Goal: Task Accomplishment & Management: Use online tool/utility

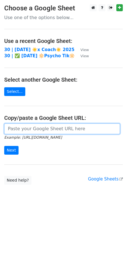
click at [31, 133] on input "url" at bounding box center [61, 128] width 115 height 11
paste input "https://docs.google.com/spreadsheets/d/1HBgXxke1-tRmMIrfVN9fHojk5hUTFOZkuf5HOJx…"
type input "https://docs.google.com/spreadsheets/d/1HBgXxke1-tRmMIrfVN9fHojk5hUTFOZkuf5HOJx…"
click at [4, 146] on input "Next" at bounding box center [11, 150] width 14 height 9
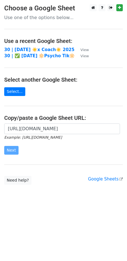
scroll to position [0, 0]
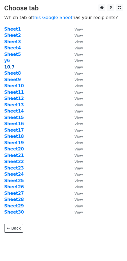
click at [11, 67] on strong "10.7" at bounding box center [9, 66] width 10 height 5
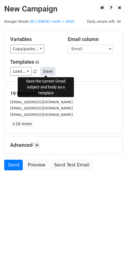
click at [46, 70] on button "Save" at bounding box center [47, 71] width 15 height 9
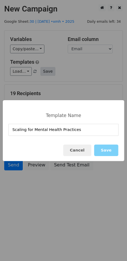
type input "Scaling for Mental Health Practices"
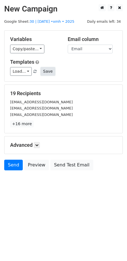
click at [42, 70] on button "Save" at bounding box center [47, 71] width 15 height 9
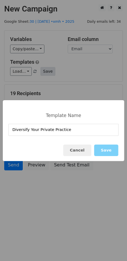
type input "Diversify Your Private Practice"
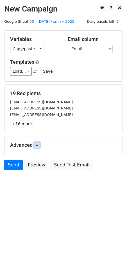
click at [36, 142] on link at bounding box center [37, 145] width 6 height 6
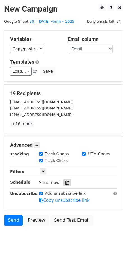
click at [67, 183] on div at bounding box center [67, 182] width 8 height 7
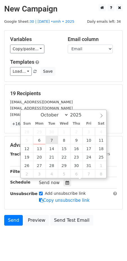
type input "2025-10-07 12:00"
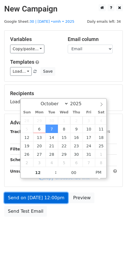
click at [37, 192] on link "Send on Oct 7 at 12:00pm" at bounding box center [36, 197] width 64 height 11
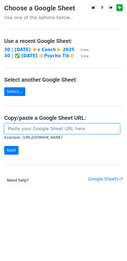
click at [40, 125] on input "url" at bounding box center [61, 128] width 115 height 11
paste input "[URL][DOMAIN_NAME]"
type input "[URL][DOMAIN_NAME]"
click at [4, 146] on input "Next" at bounding box center [11, 150] width 14 height 9
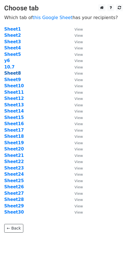
click at [13, 72] on strong "Sheet8" at bounding box center [12, 73] width 17 height 5
